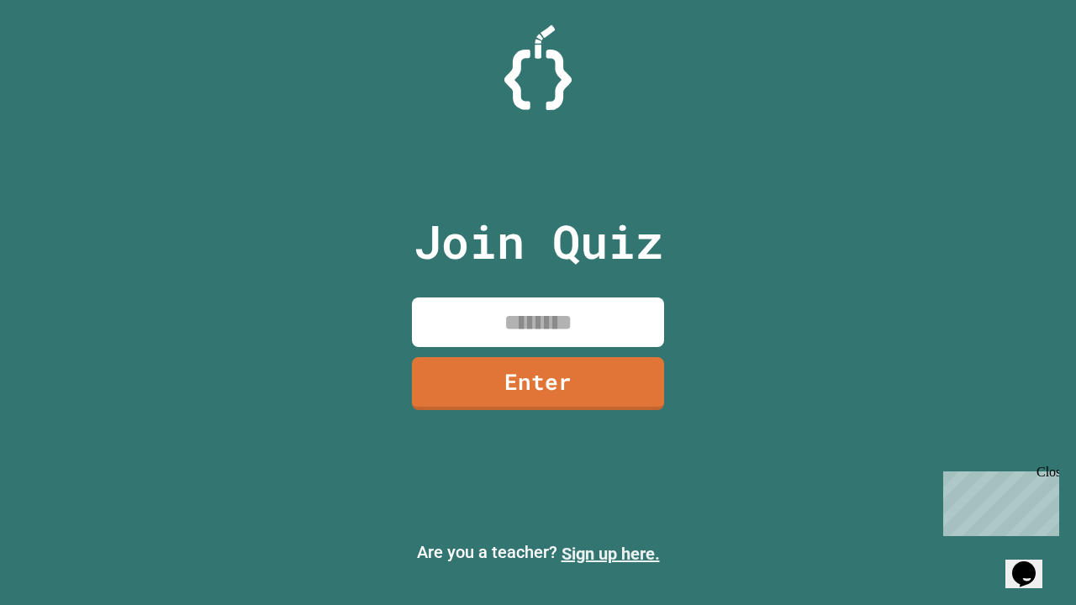
click at [610, 554] on link "Sign up here." at bounding box center [610, 554] width 98 height 20
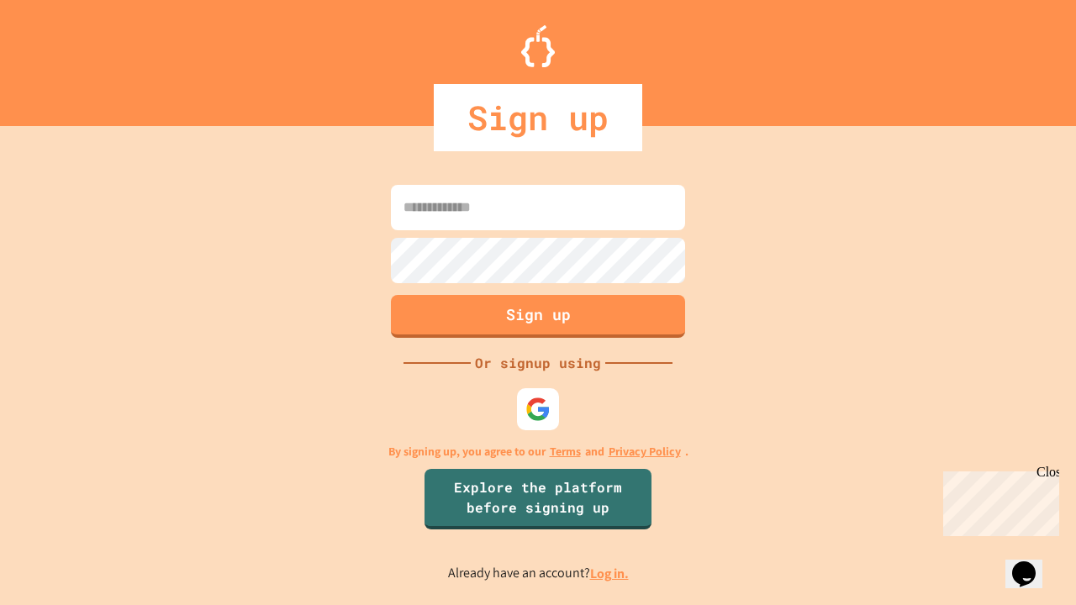
click at [610, 573] on link "Log in." at bounding box center [609, 574] width 39 height 18
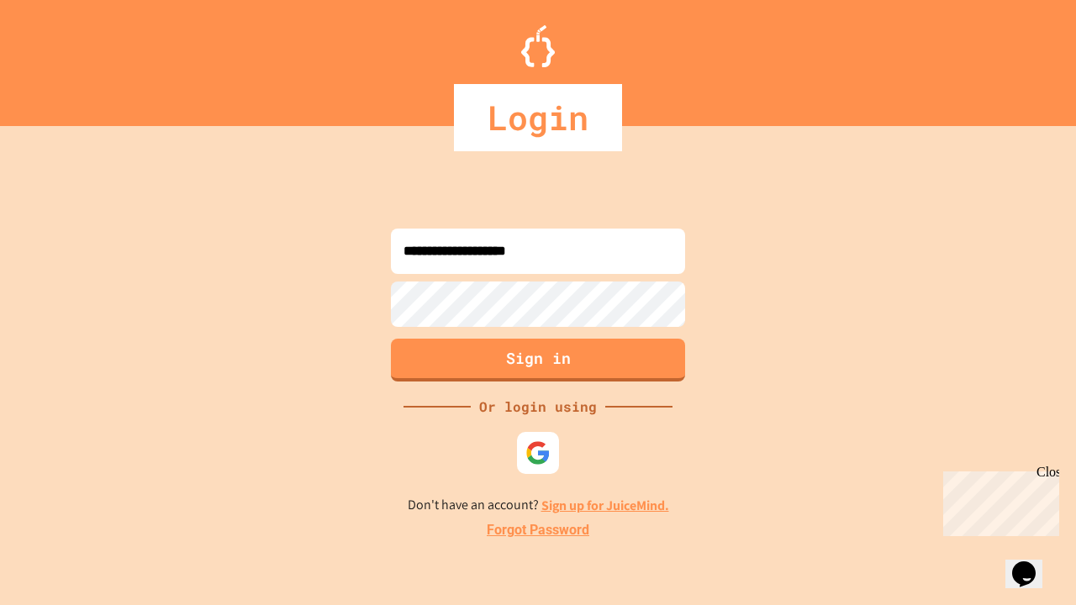
type input "**********"
